Goal: Task Accomplishment & Management: Manage account settings

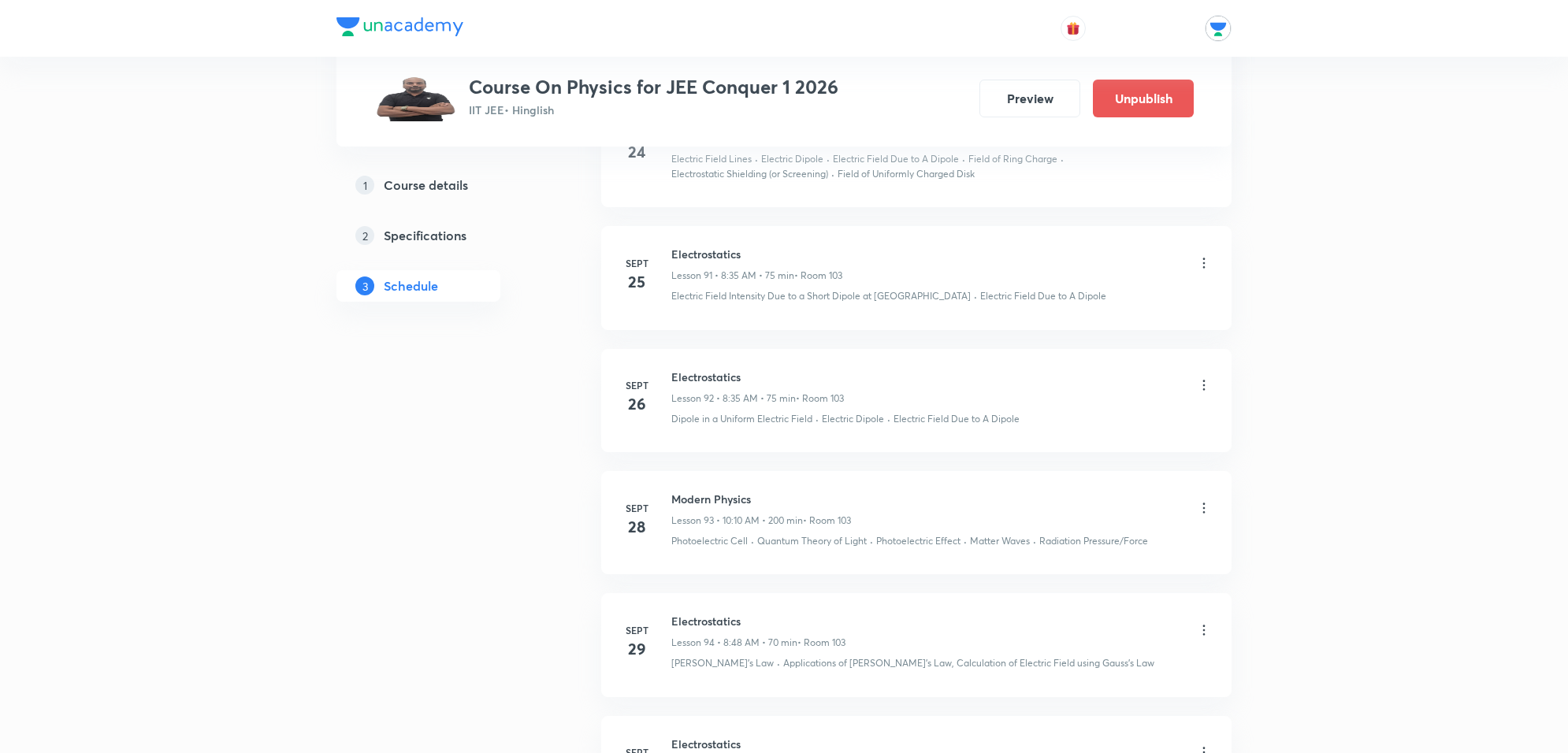
scroll to position [12675, 0]
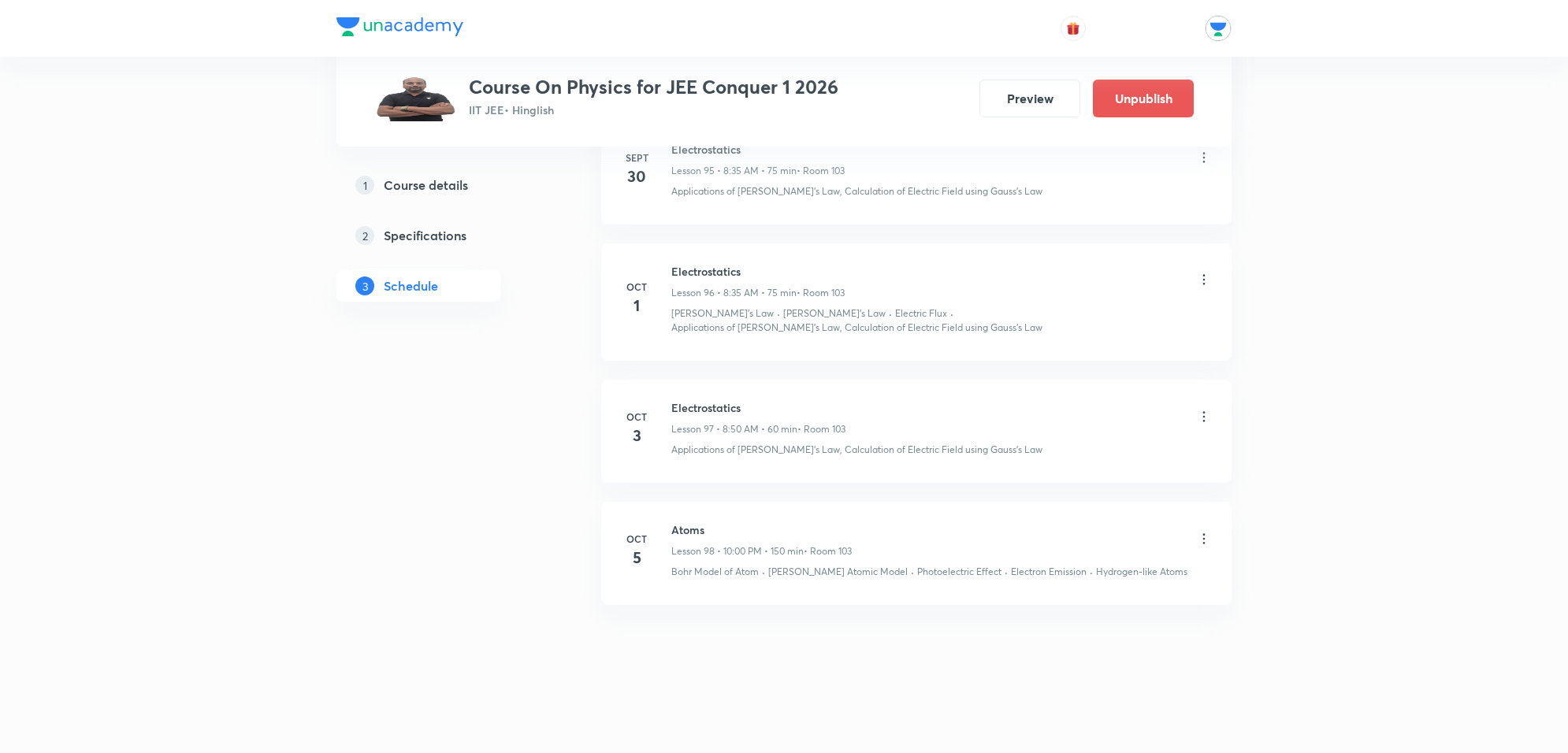
click at [1203, 531] on icon at bounding box center [1204, 538] width 16 height 16
click at [1054, 573] on p "Edit" at bounding box center [1057, 579] width 20 height 17
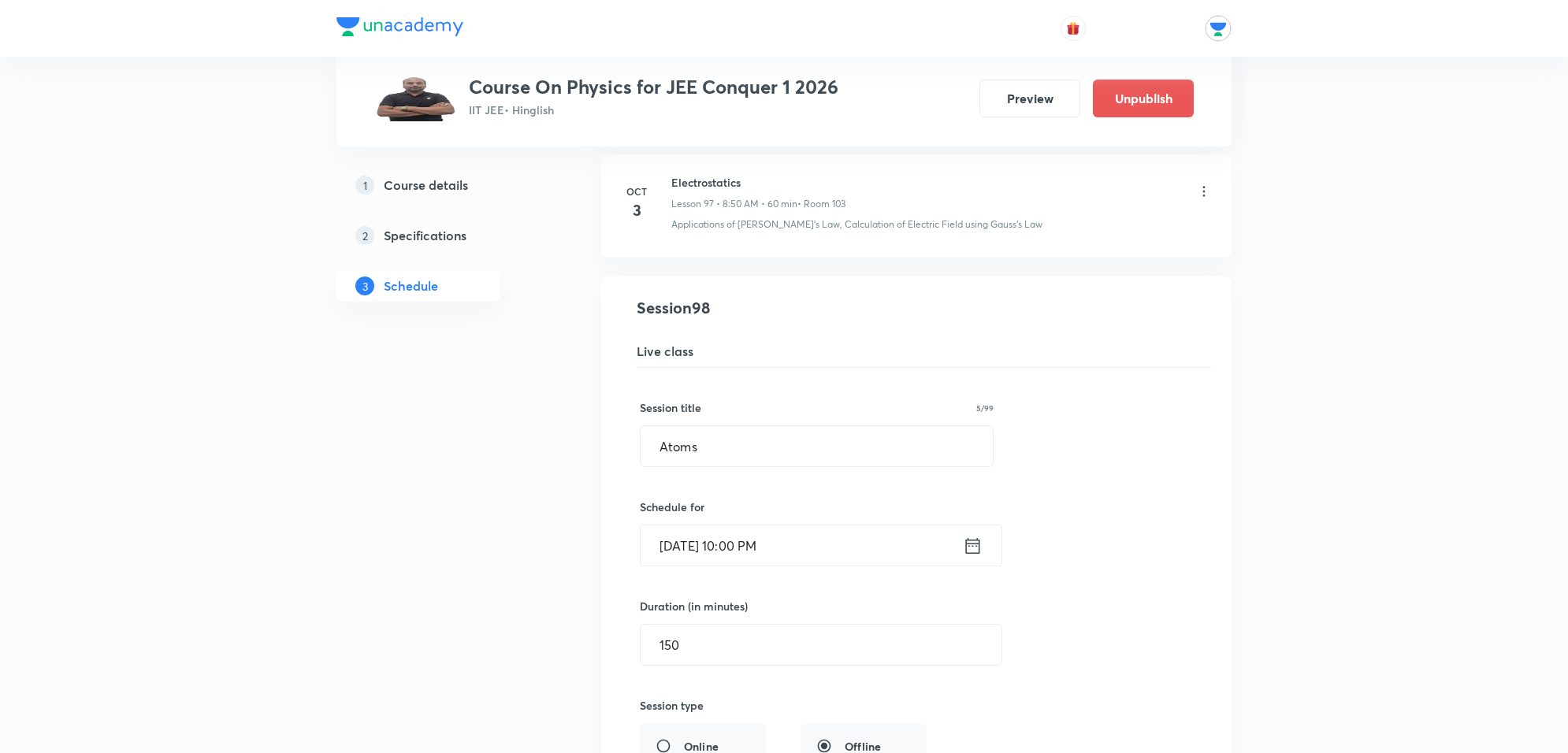
scroll to position [12183, 0]
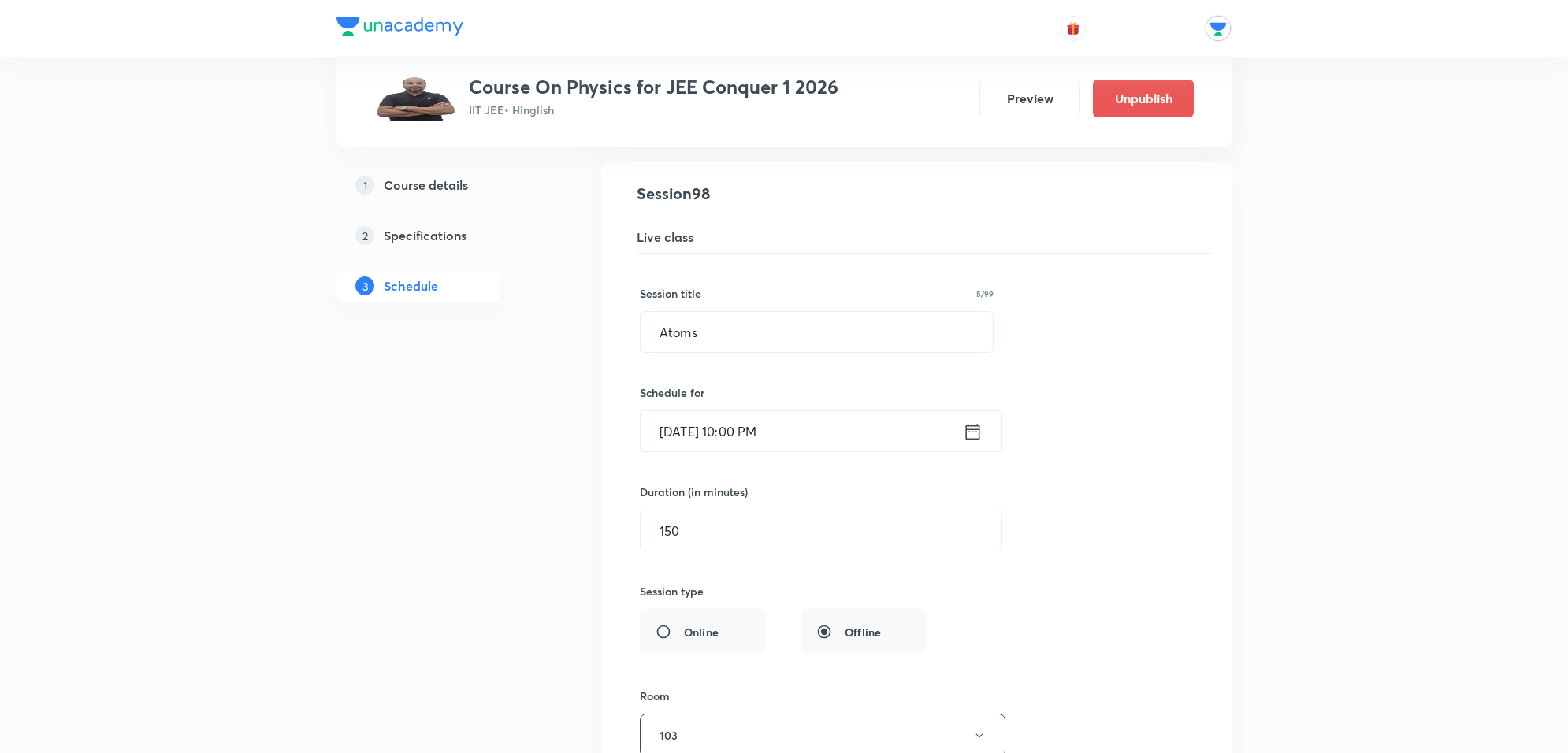
click at [970, 443] on icon at bounding box center [973, 431] width 20 height 22
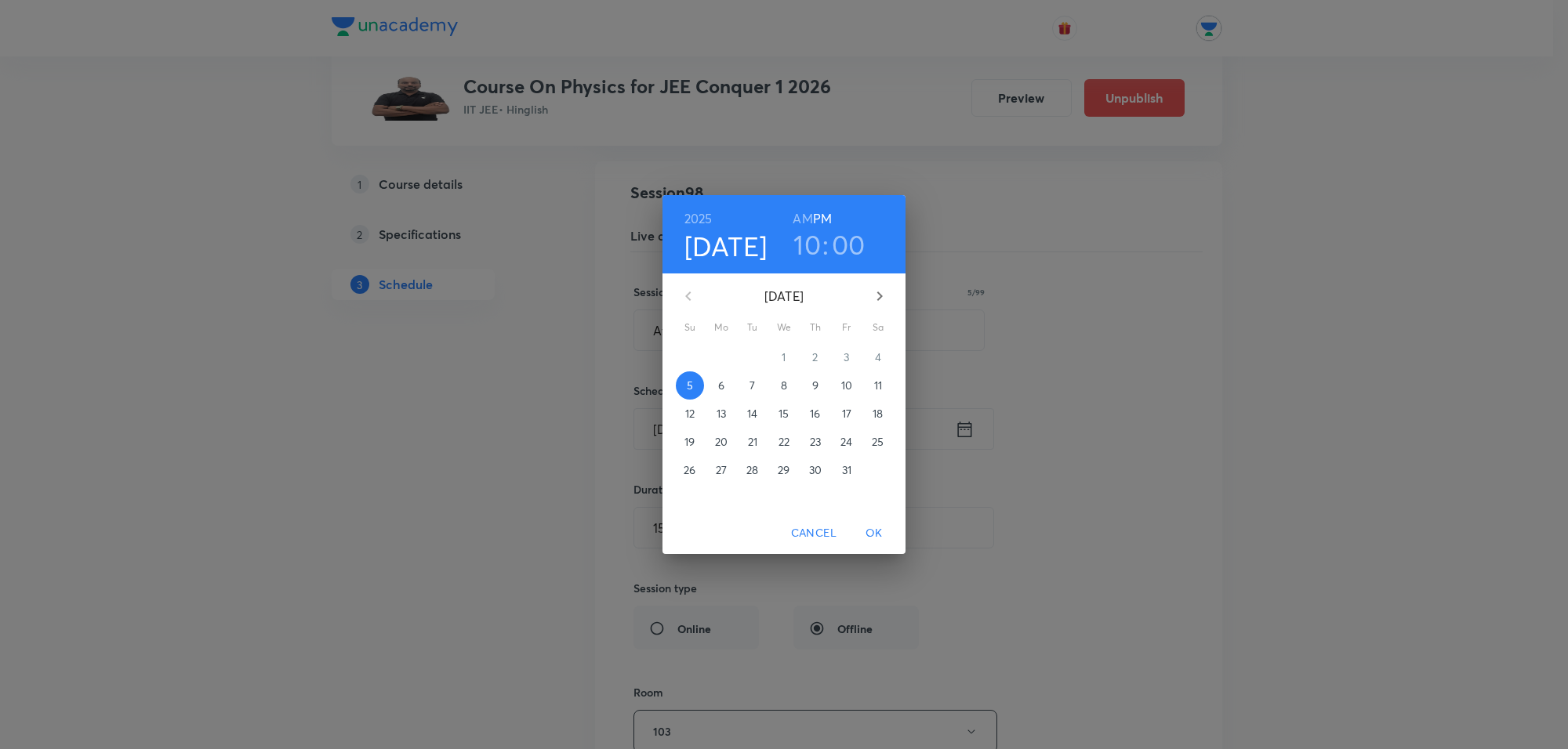
click at [809, 222] on h6 "AM" at bounding box center [803, 219] width 20 height 22
click at [839, 249] on h3 "00" at bounding box center [848, 244] width 34 height 33
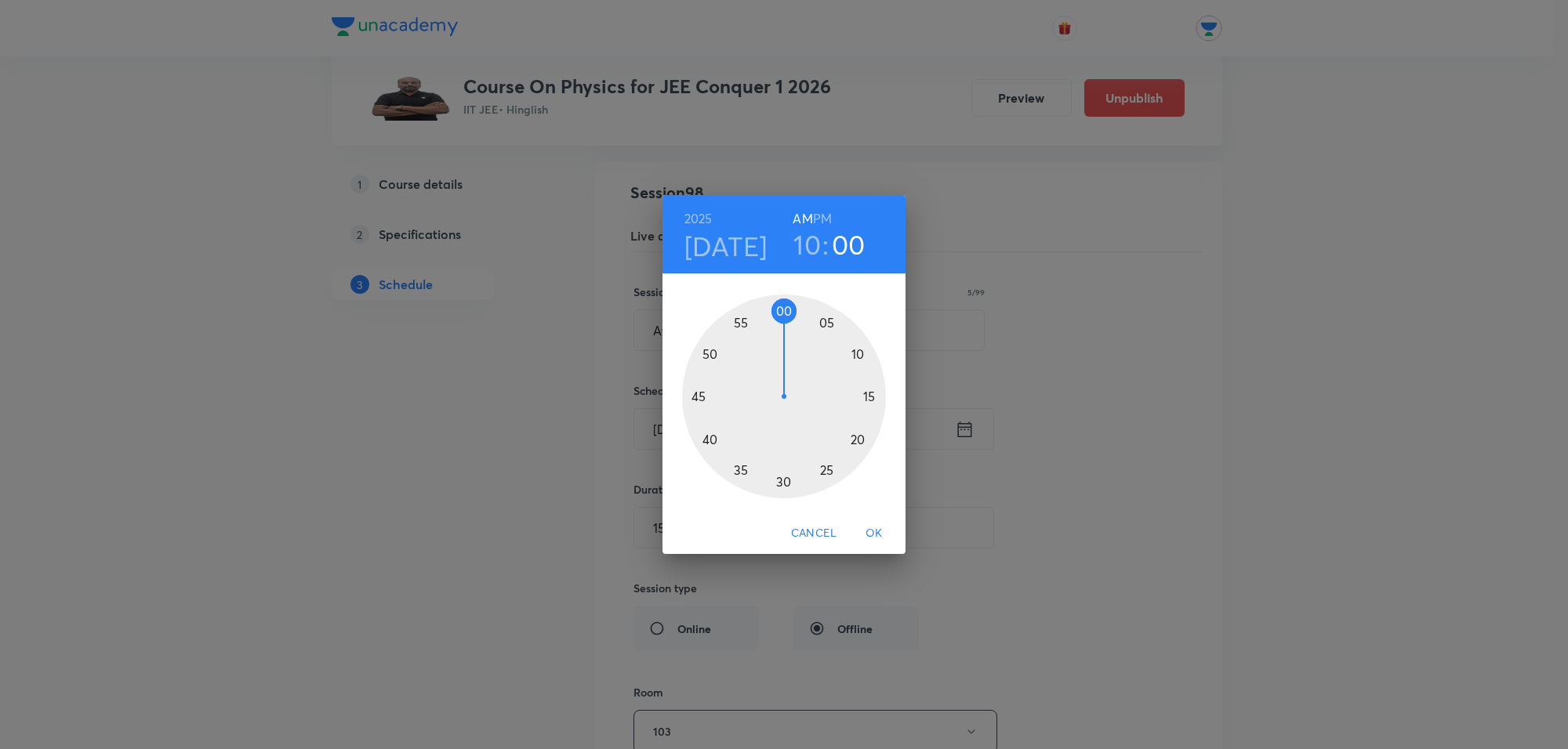
click at [824, 321] on div at bounding box center [784, 396] width 204 height 204
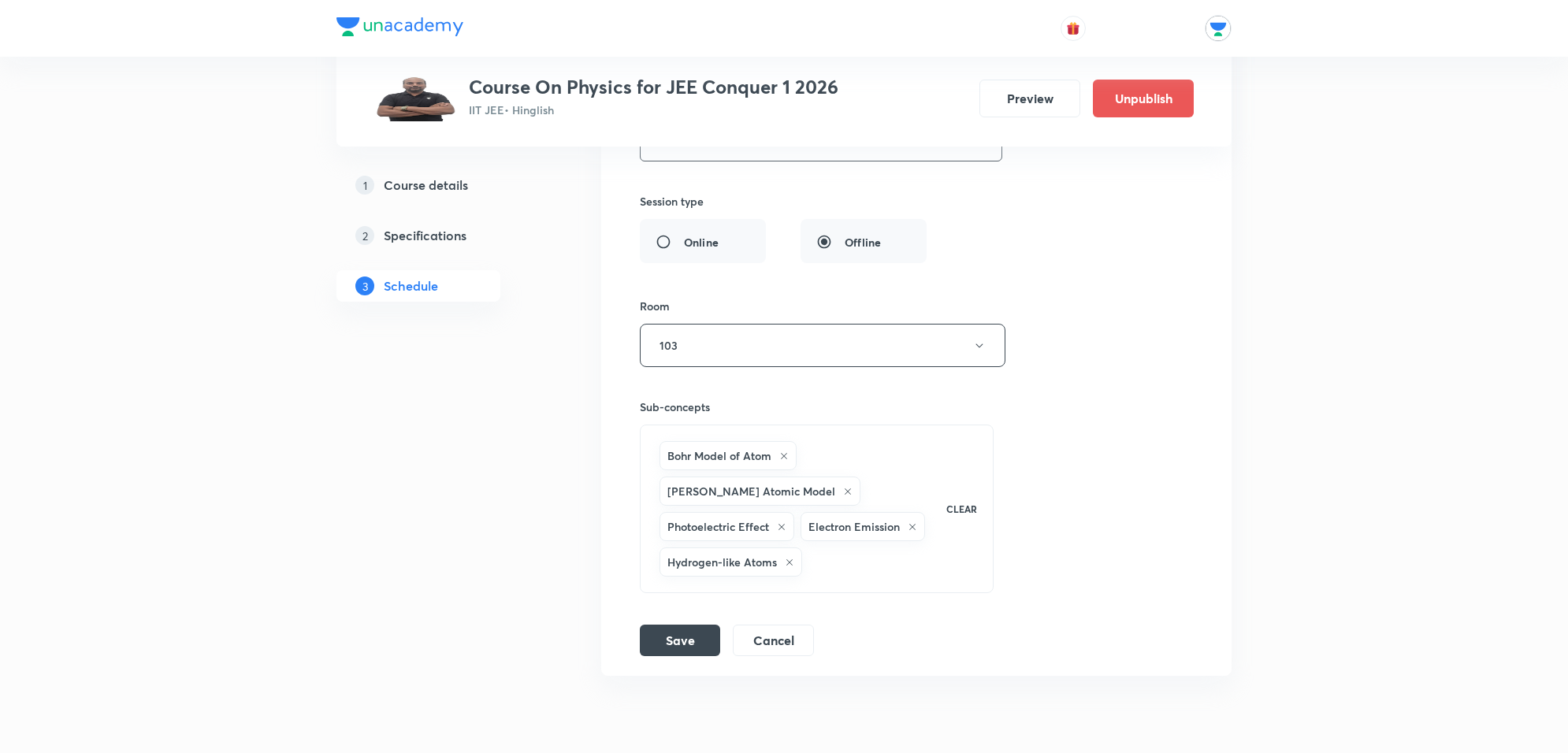
scroll to position [12702, 0]
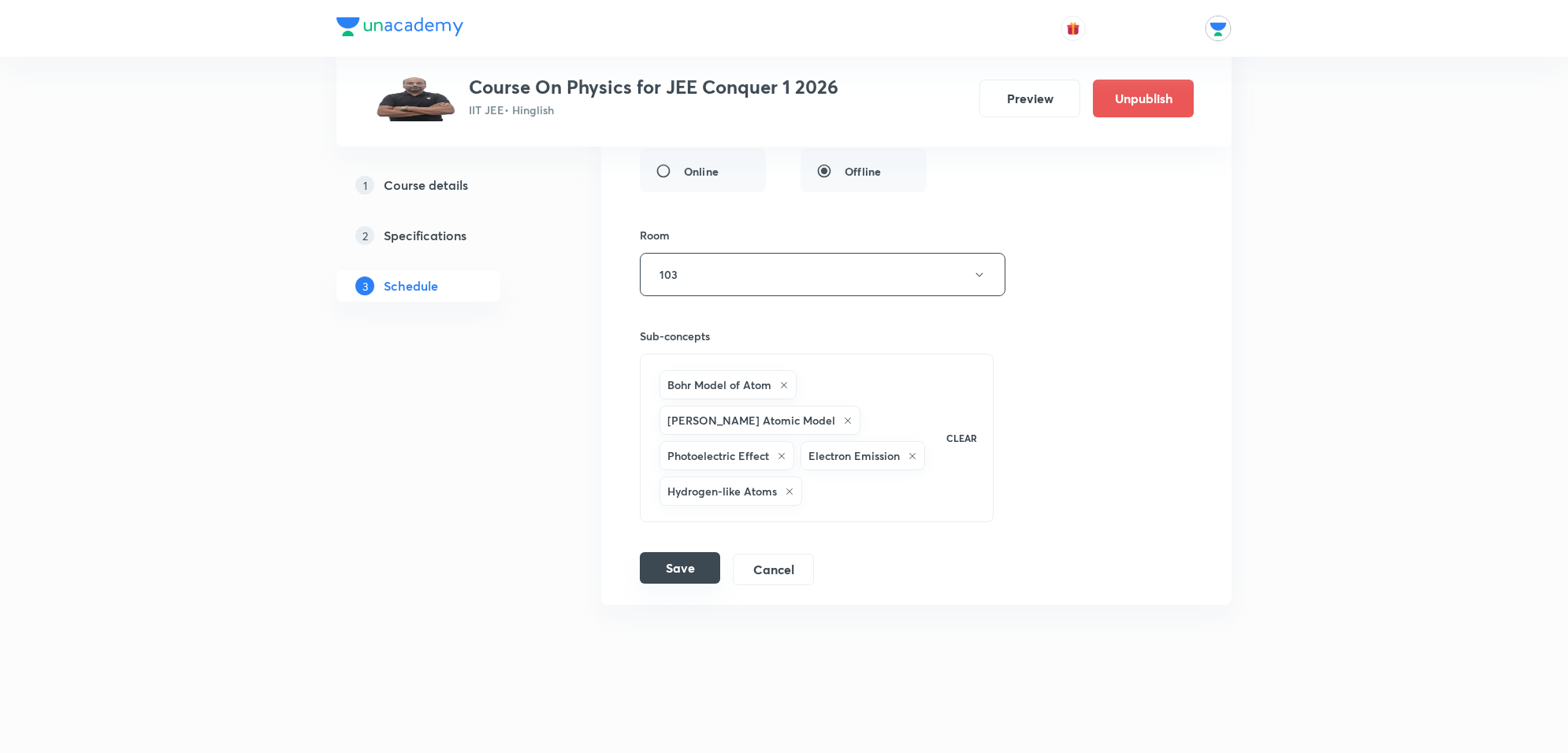
click at [707, 556] on button "Save" at bounding box center [680, 568] width 80 height 32
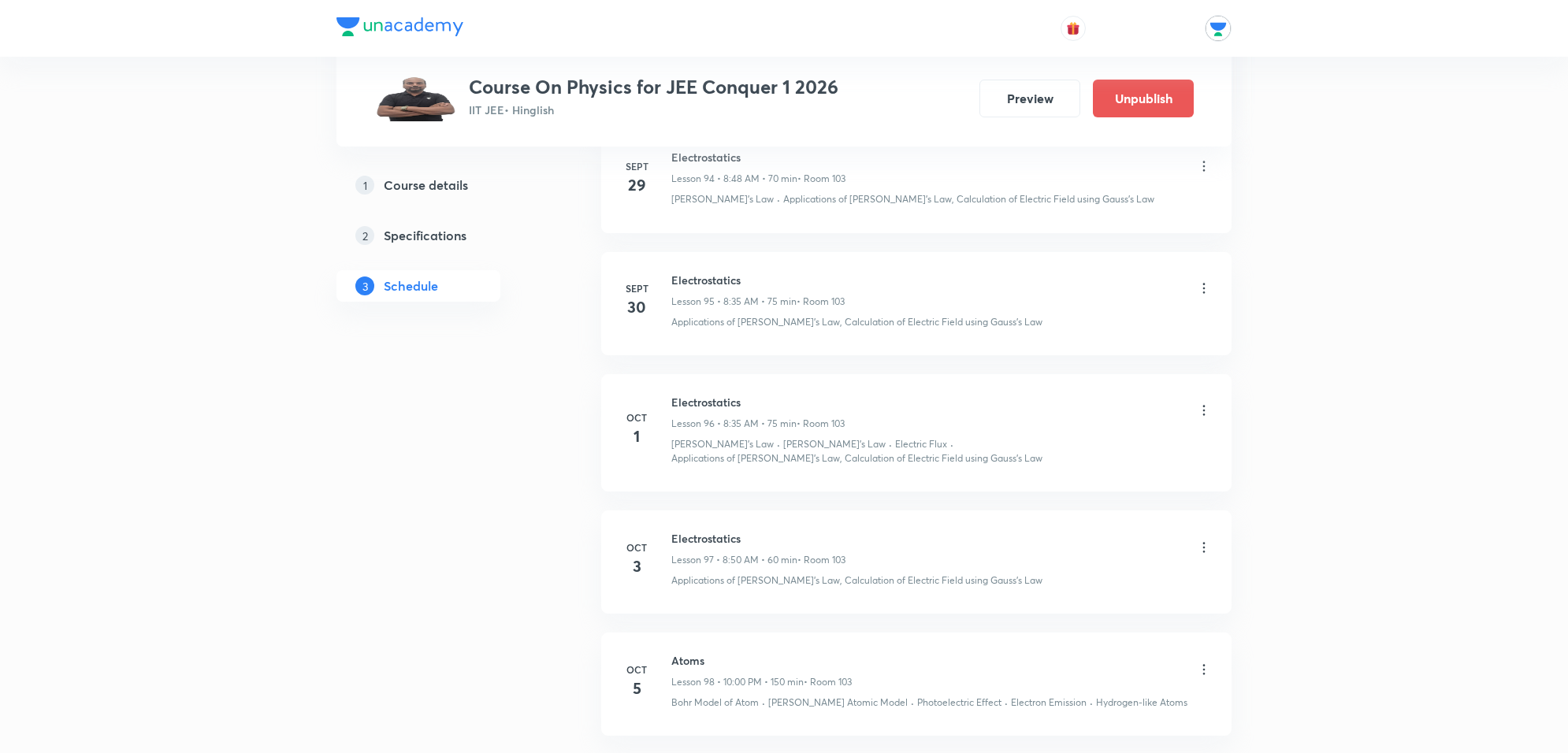
scroll to position [11949, 0]
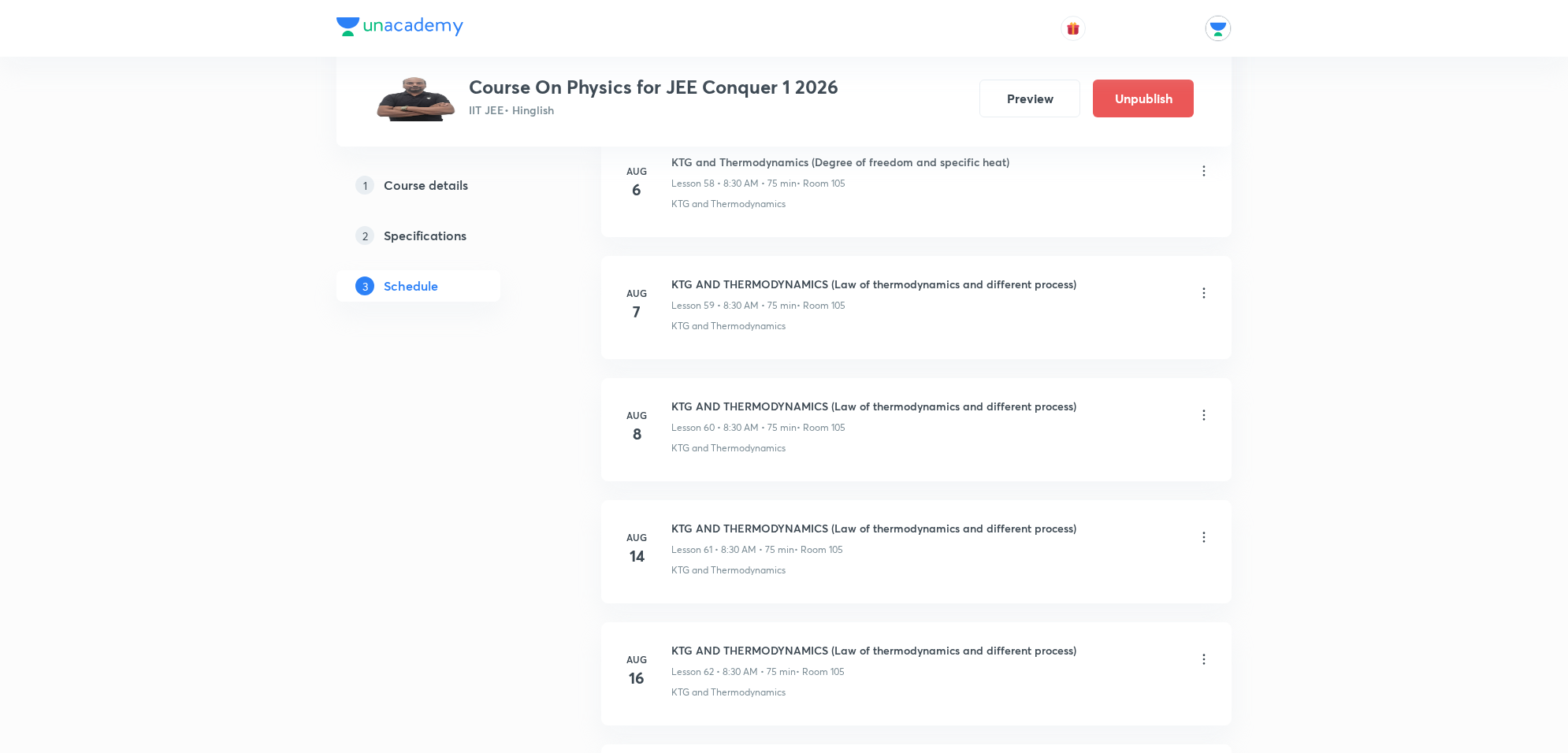
scroll to position [7814, 0]
